Goal: Task Accomplishment & Management: Manage account settings

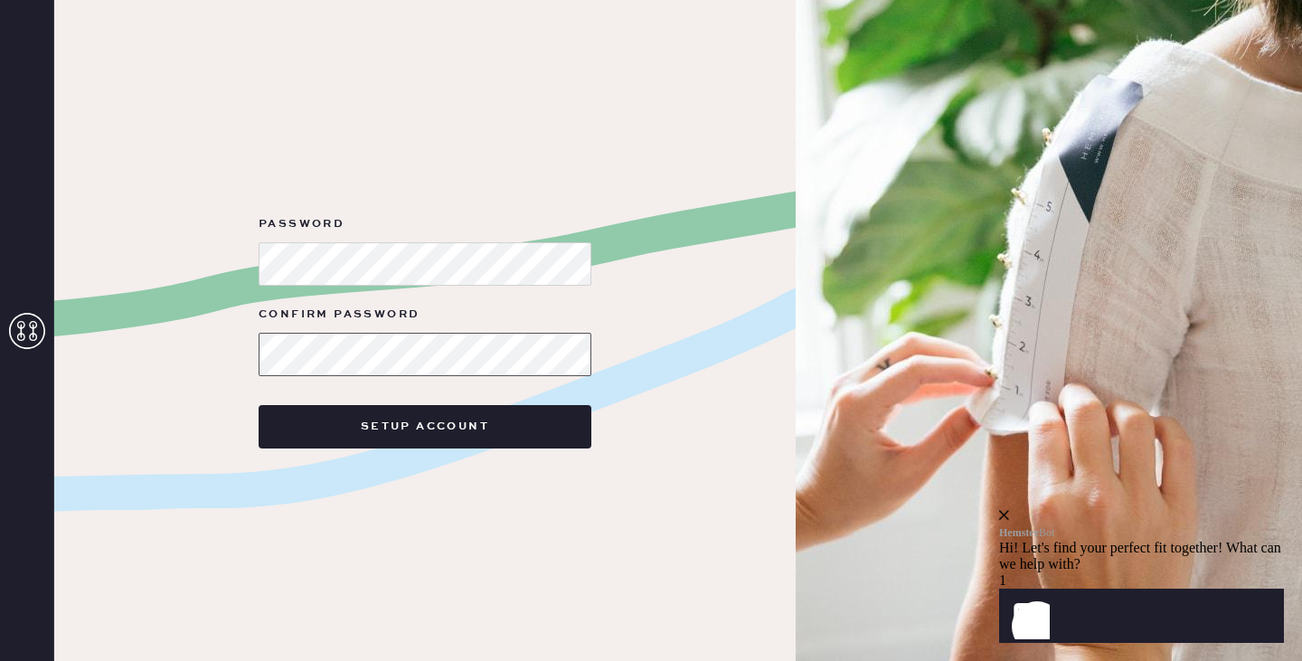
click at [259, 405] on button "Setup Account" at bounding box center [425, 426] width 333 height 43
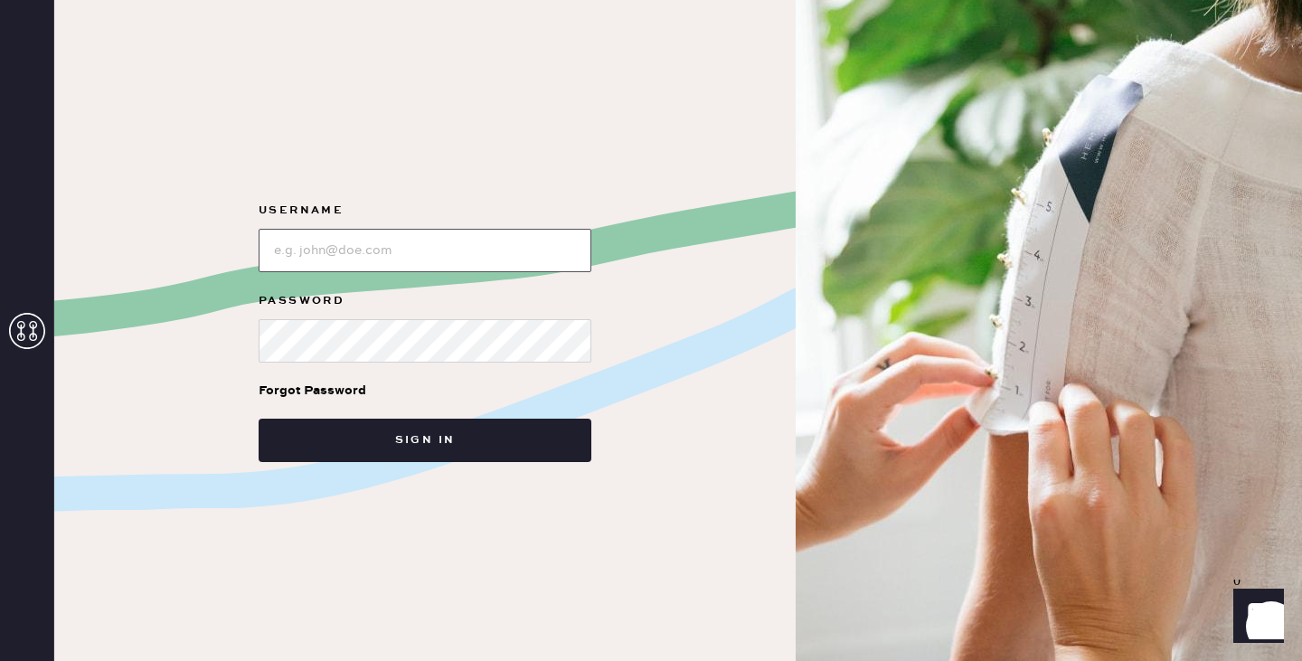
click at [340, 243] on input "loginName" at bounding box center [425, 250] width 333 height 43
click at [309, 249] on input "loginName" at bounding box center [425, 250] width 333 height 43
type input "[EMAIL_ADDRESS][PERSON_NAME][DOMAIN_NAME]"
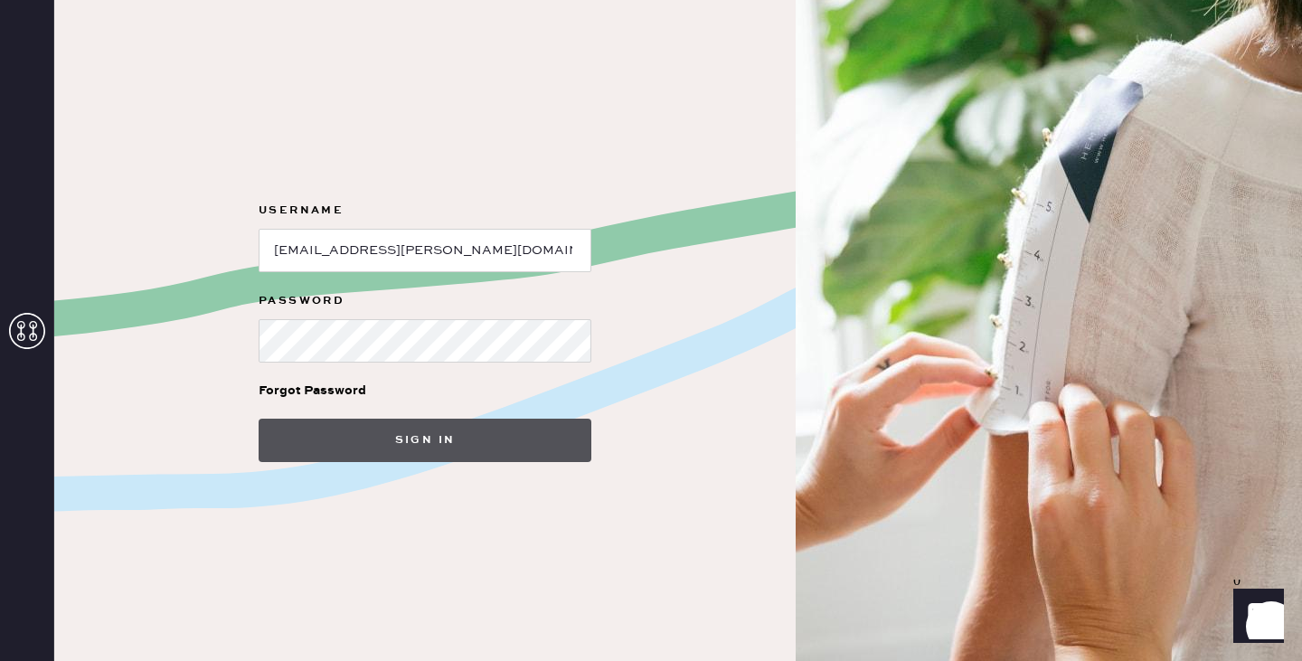
click at [452, 449] on button "Sign in" at bounding box center [425, 440] width 333 height 43
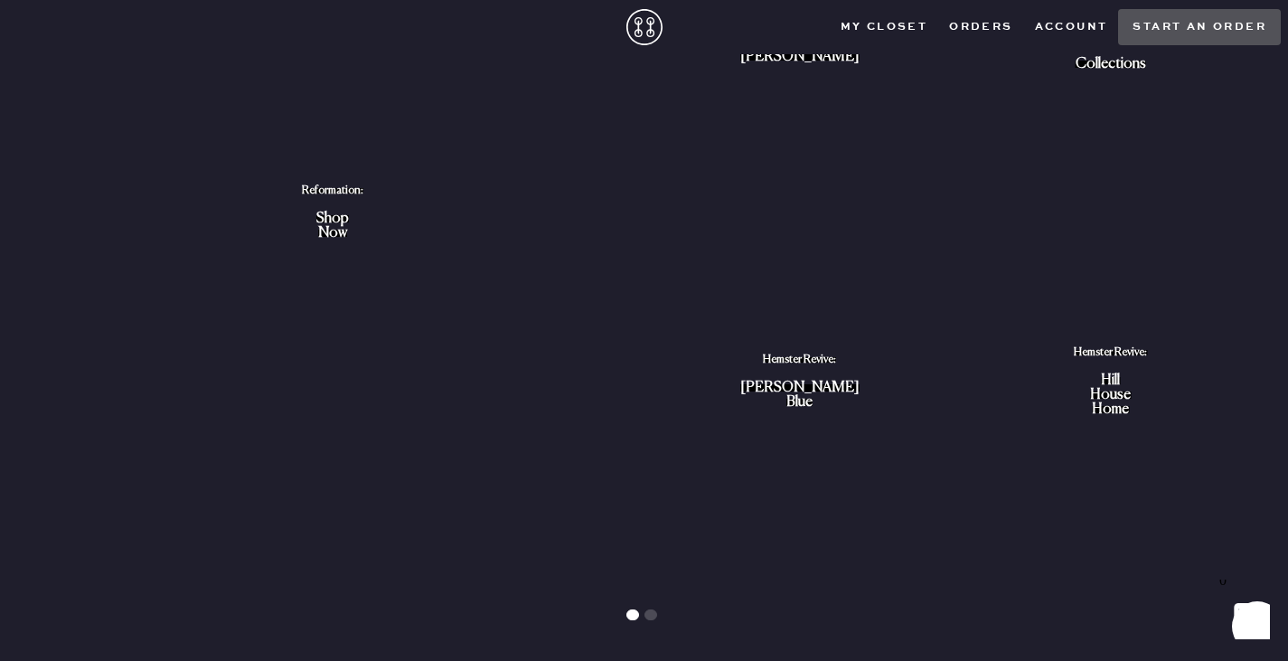
scroll to position [2062, 0]
